Goal: Download file/media

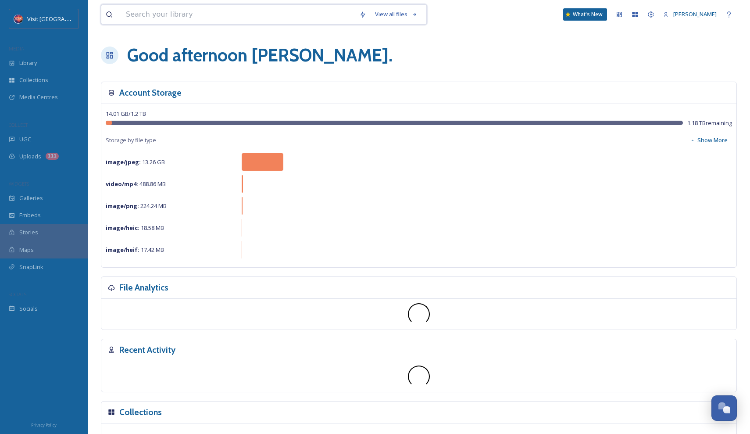
click at [203, 11] on input at bounding box center [237, 14] width 233 height 19
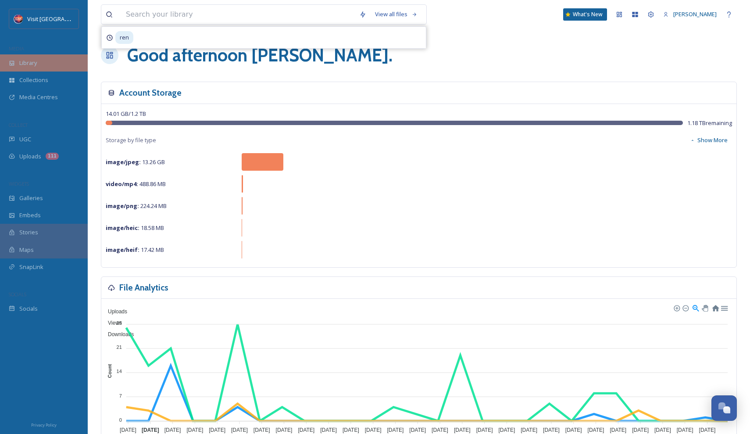
click at [42, 63] on div "Library" at bounding box center [44, 62] width 88 height 17
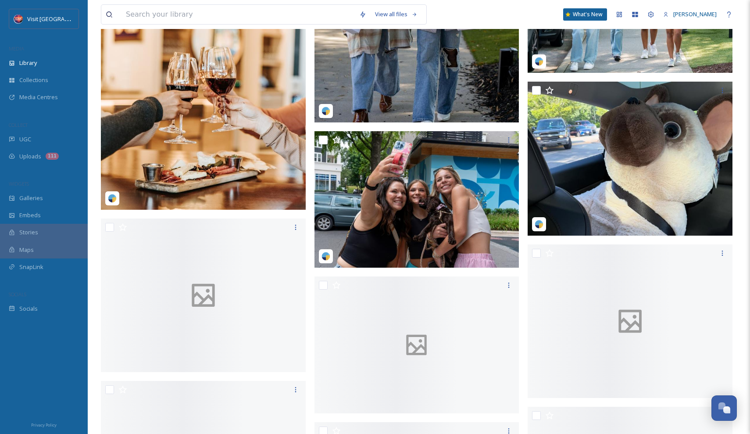
scroll to position [2531, 0]
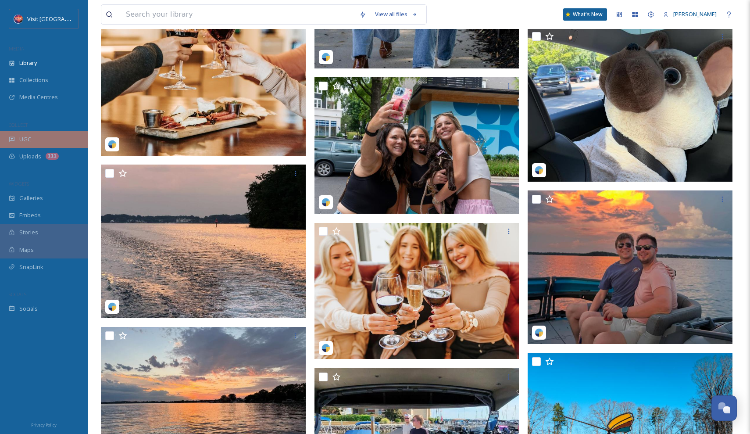
click at [40, 137] on div "UGC" at bounding box center [44, 139] width 88 height 17
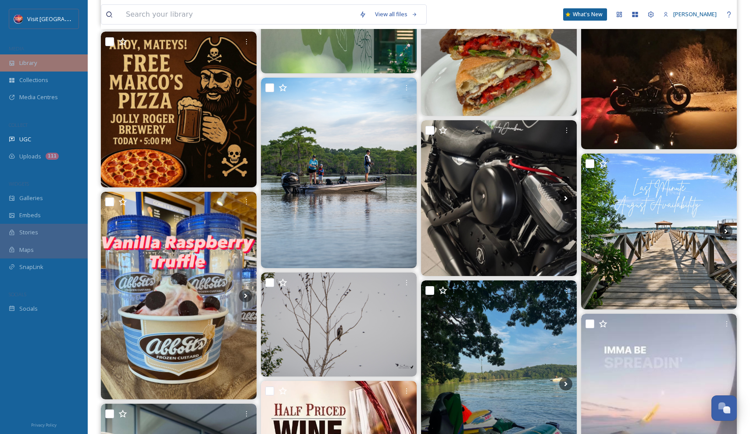
scroll to position [27473, 0]
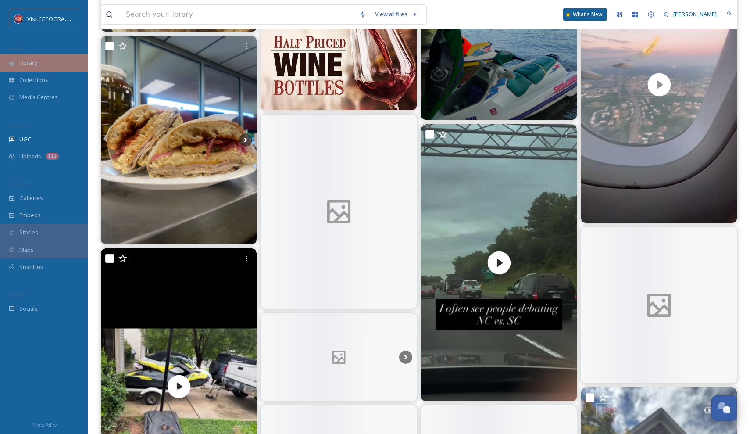
click at [31, 62] on span "Library" at bounding box center [28, 63] width 18 height 8
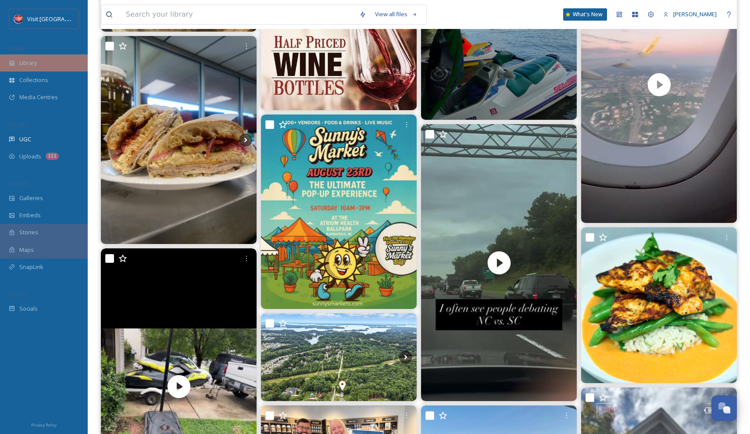
click at [27, 61] on span "Library" at bounding box center [28, 63] width 18 height 8
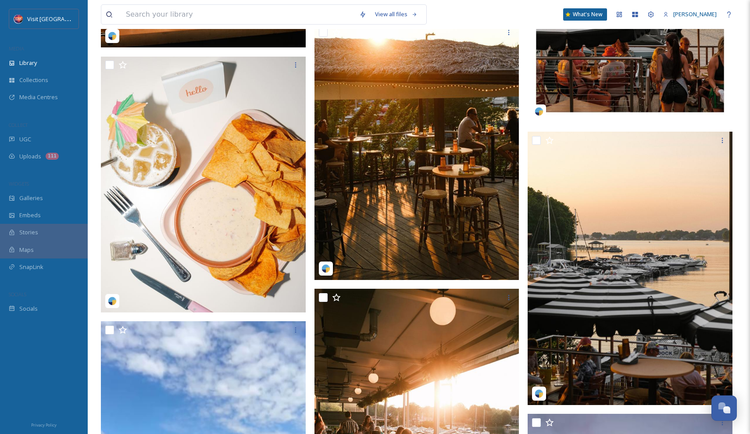
scroll to position [8246, 0]
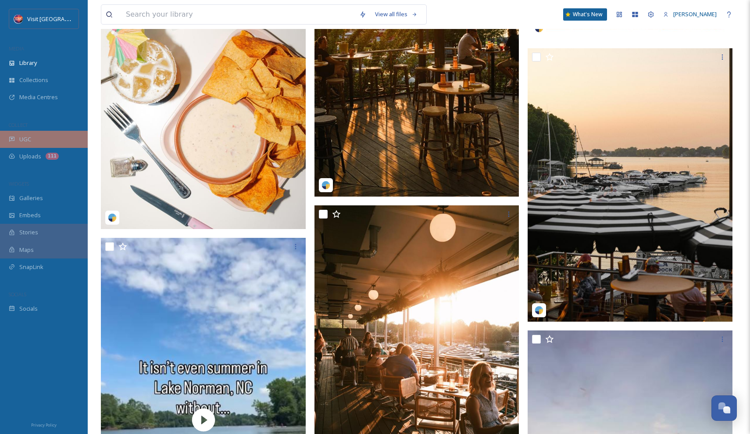
click at [32, 136] on div "UGC" at bounding box center [44, 139] width 88 height 17
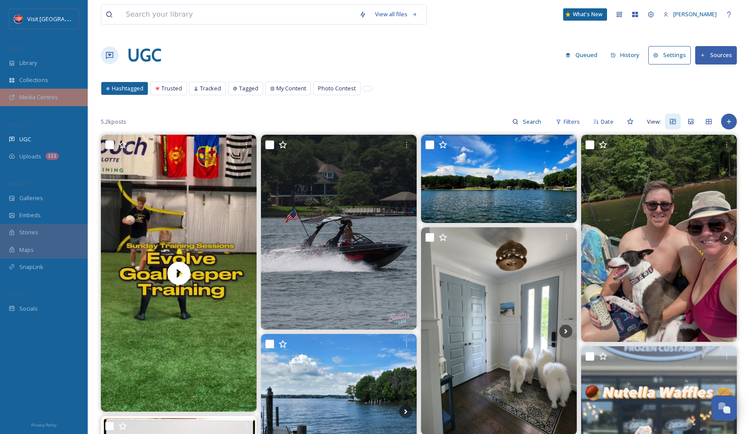
click at [43, 97] on span "Media Centres" at bounding box center [38, 97] width 39 height 8
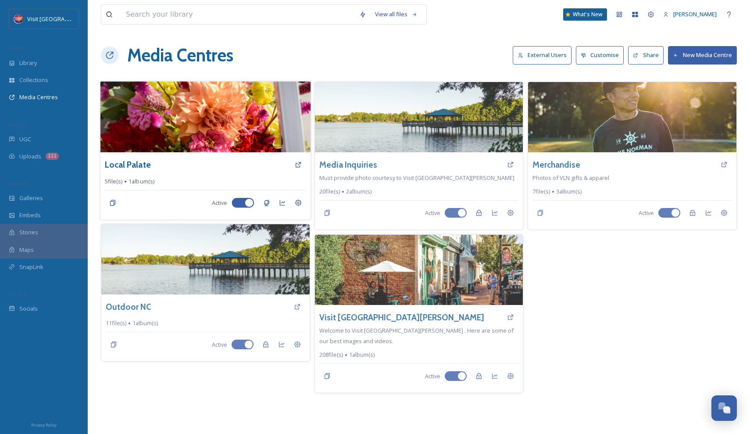
click at [156, 169] on div "Local Palate" at bounding box center [205, 165] width 201 height 16
click at [139, 165] on h3 "Local Palate" at bounding box center [128, 164] width 46 height 13
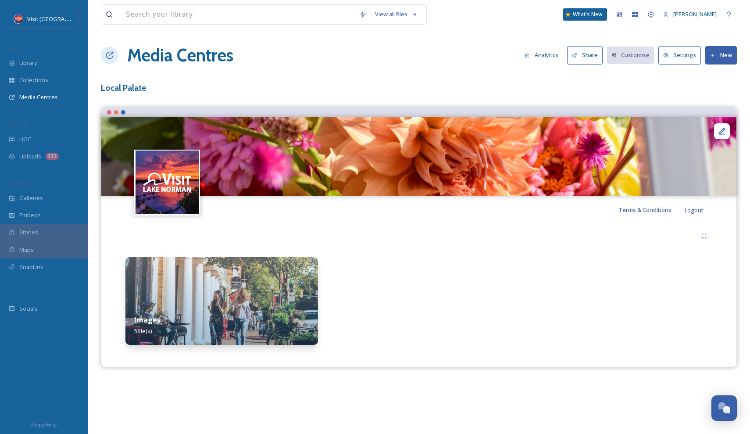
click at [260, 278] on img at bounding box center [221, 301] width 192 height 88
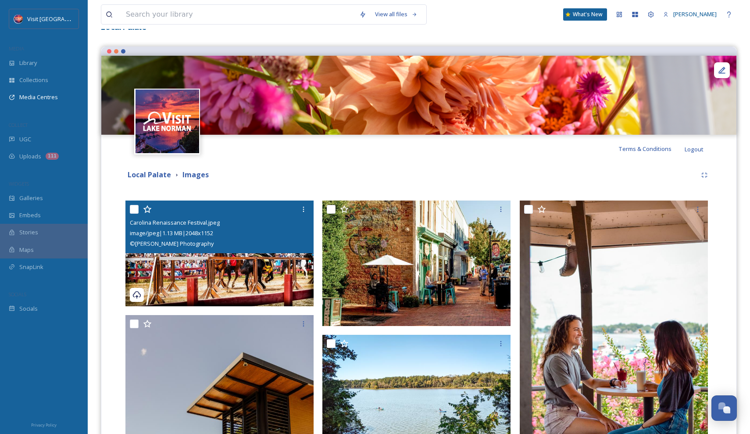
scroll to position [100, 0]
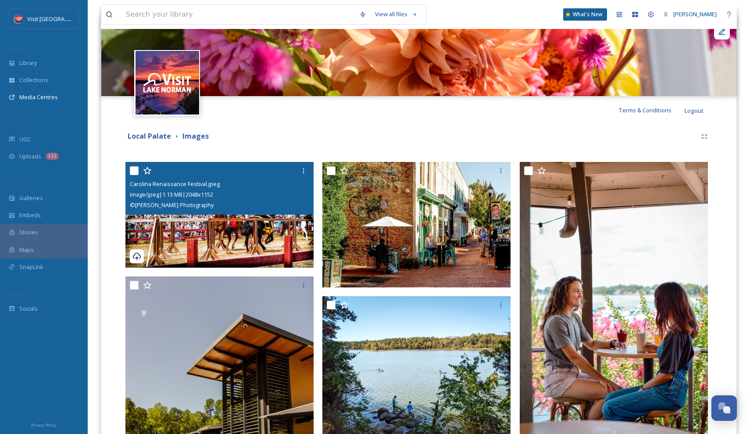
click at [246, 226] on img at bounding box center [219, 215] width 188 height 106
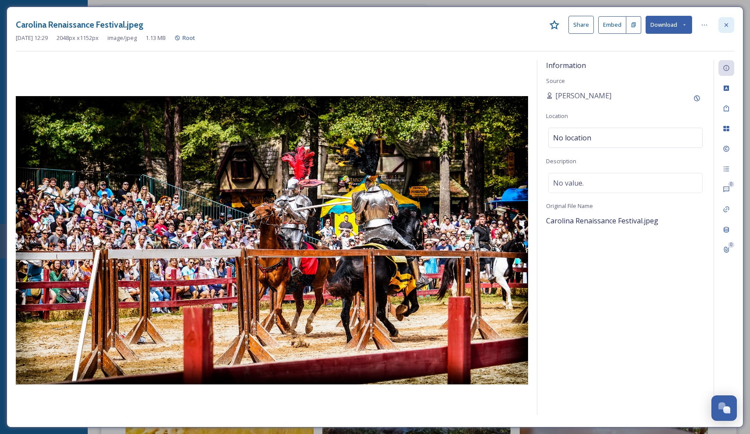
click at [729, 28] on icon at bounding box center [726, 24] width 7 height 7
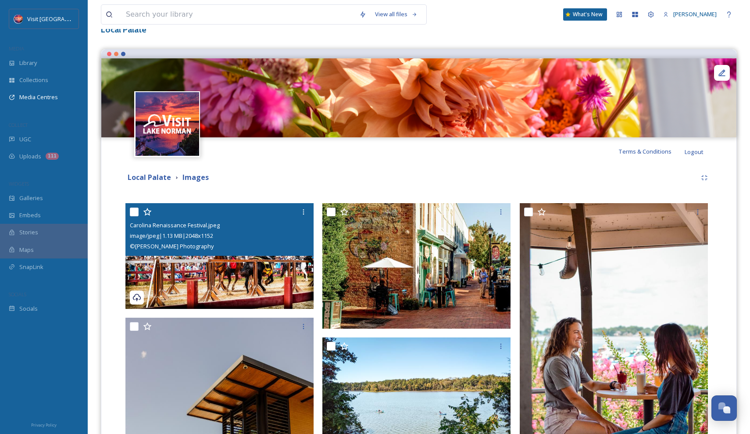
scroll to position [22, 0]
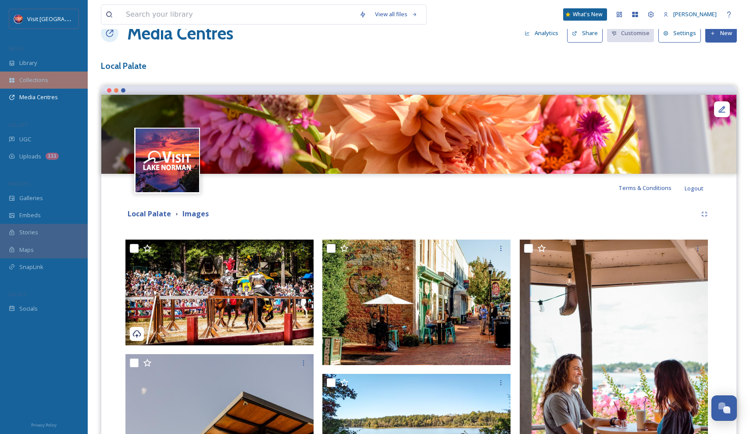
click at [61, 77] on div "Collections" at bounding box center [44, 79] width 88 height 17
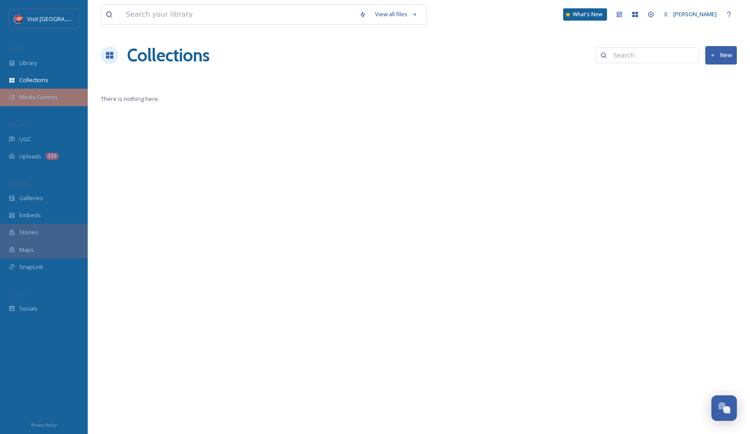
click at [30, 100] on span "Media Centres" at bounding box center [38, 97] width 39 height 8
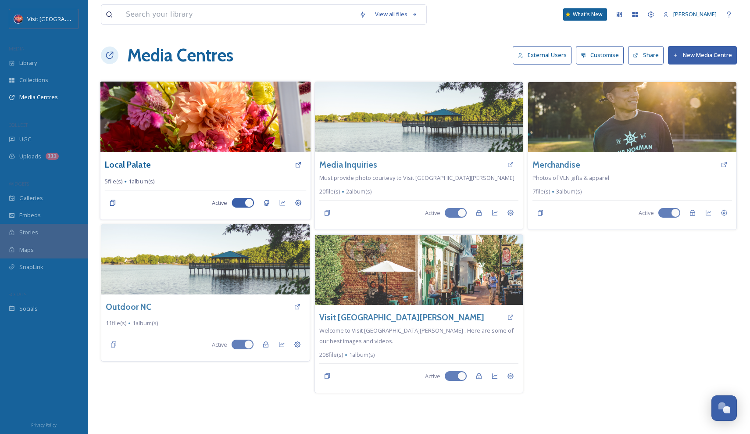
drag, startPoint x: 243, startPoint y: 171, endPoint x: 139, endPoint y: 176, distance: 104.5
click at [242, 171] on div "Local Palate" at bounding box center [205, 165] width 201 height 16
click at [128, 167] on h3 "Local Palate" at bounding box center [128, 164] width 46 height 13
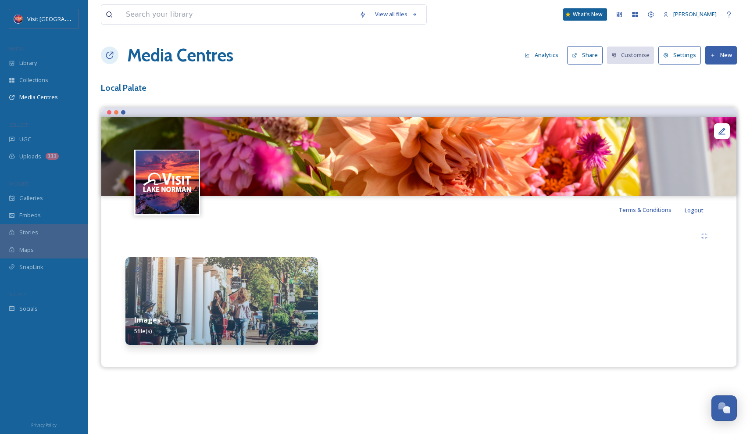
click at [239, 294] on img at bounding box center [221, 301] width 192 height 88
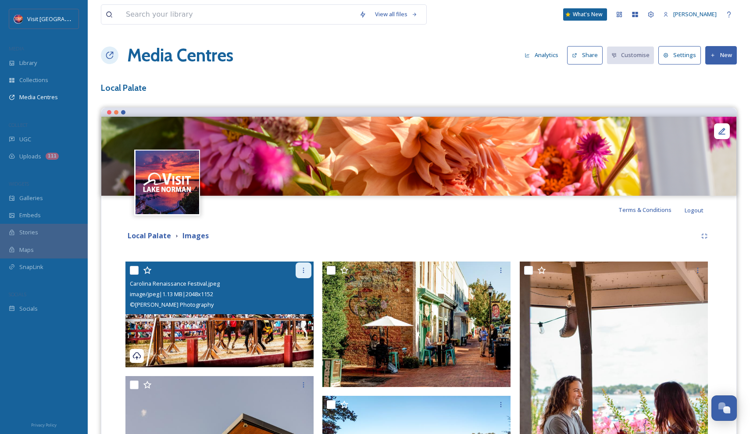
click at [301, 273] on div at bounding box center [304, 270] width 16 height 16
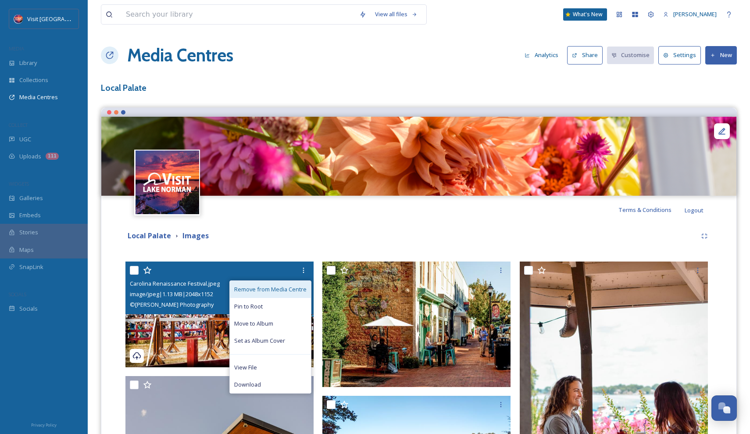
click at [259, 290] on span "Remove from Media Centre" at bounding box center [270, 289] width 72 height 8
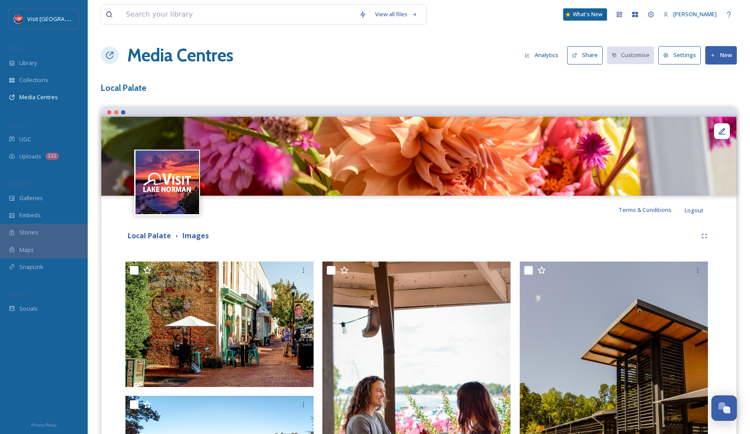
click at [722, 55] on button "New" at bounding box center [721, 55] width 32 height 18
click at [713, 79] on span "Add Files" at bounding box center [715, 75] width 24 height 8
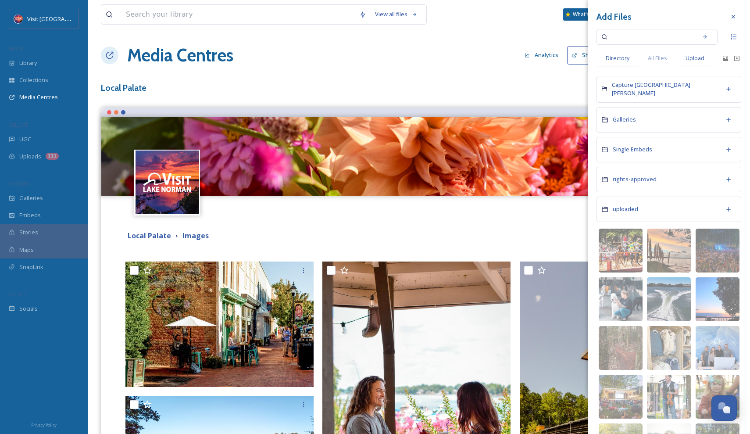
click at [704, 58] on span "Upload" at bounding box center [694, 58] width 19 height 8
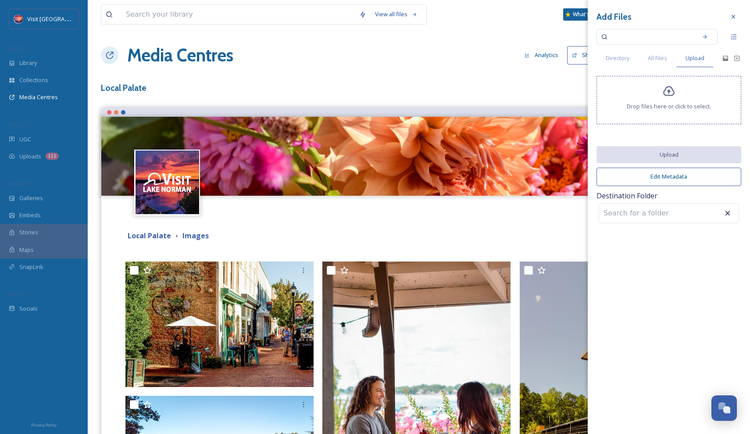
click at [635, 110] on span "Drop files here or click to select." at bounding box center [669, 106] width 84 height 8
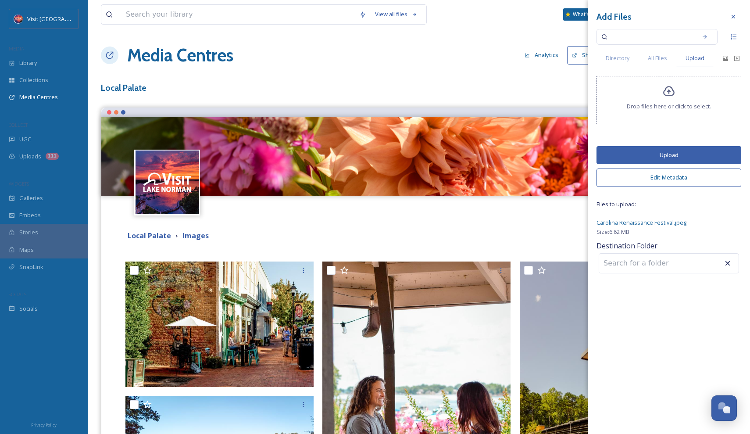
click at [646, 163] on button "Upload" at bounding box center [668, 155] width 145 height 18
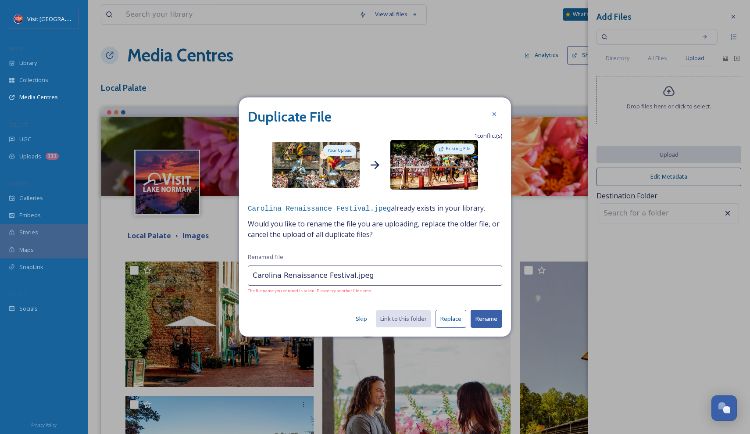
click at [449, 317] on button "Replace" at bounding box center [450, 319] width 31 height 18
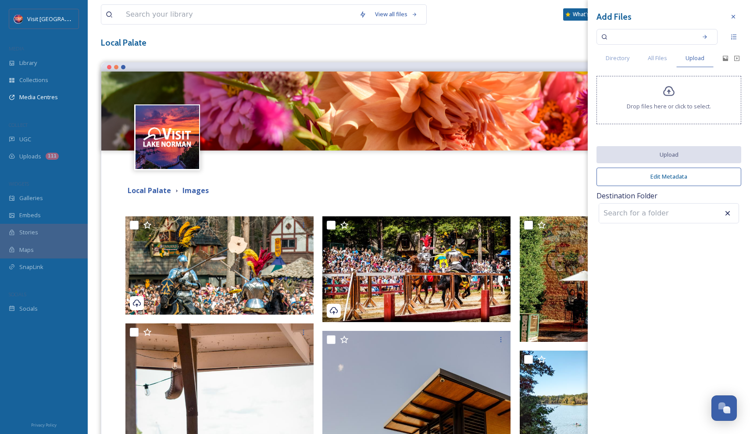
scroll to position [53, 0]
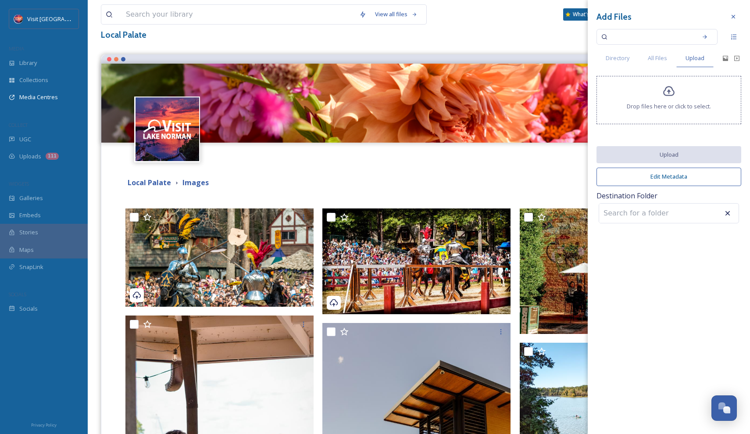
click at [736, 15] on icon at bounding box center [733, 16] width 7 height 7
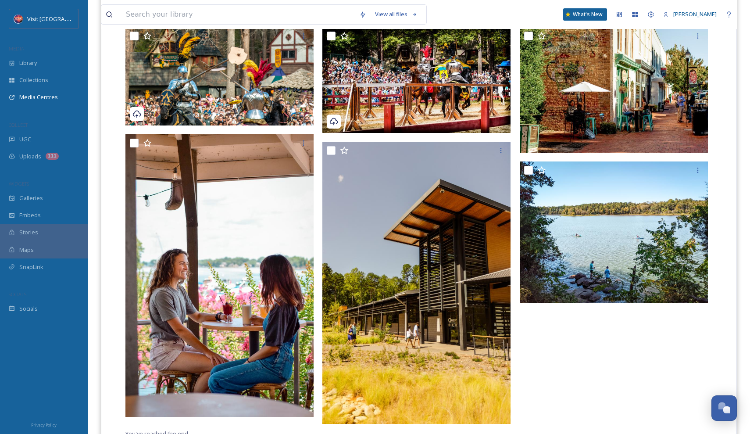
scroll to position [170, 0]
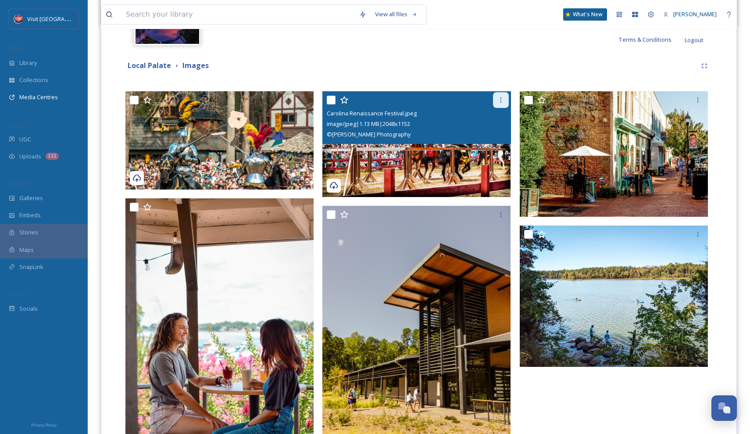
click at [499, 106] on div at bounding box center [501, 100] width 16 height 16
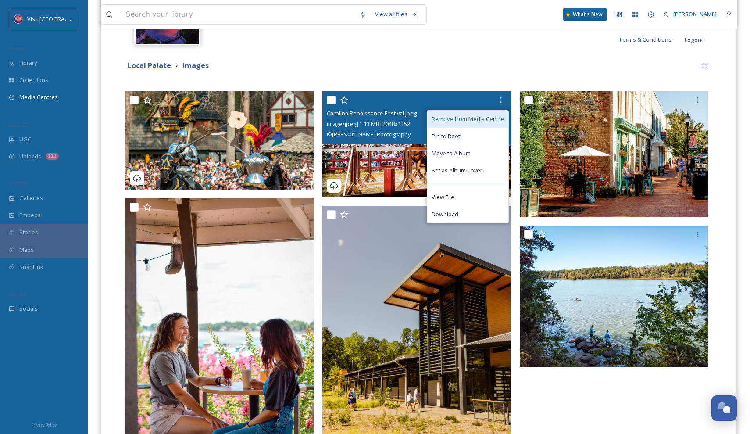
click at [486, 121] on span "Remove from Media Centre" at bounding box center [467, 119] width 72 height 8
click at [449, 119] on span "Remove from Media Centre" at bounding box center [467, 119] width 72 height 8
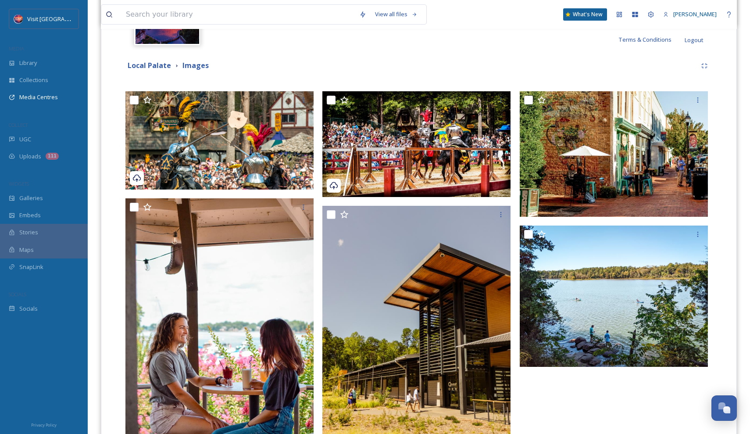
click at [524, 53] on div "Local Palate Images You've reached the end" at bounding box center [419, 279] width 622 height 453
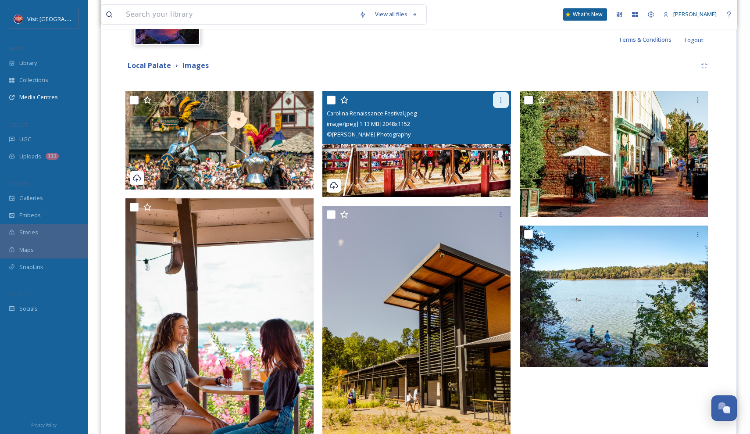
click at [499, 99] on icon at bounding box center [500, 99] width 7 height 7
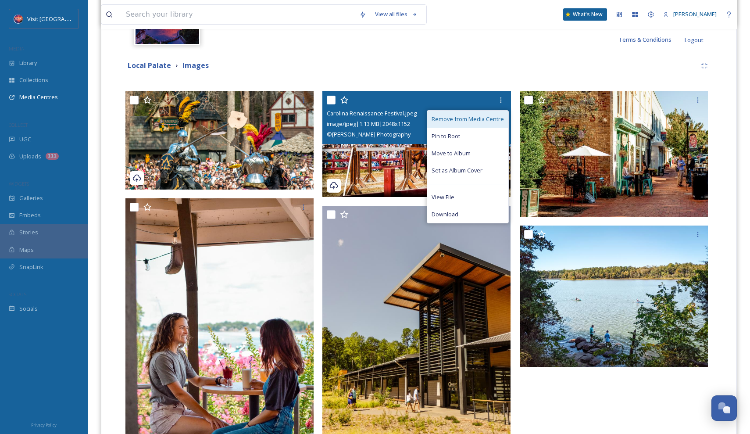
click at [475, 117] on span "Remove from Media Centre" at bounding box center [467, 119] width 72 height 8
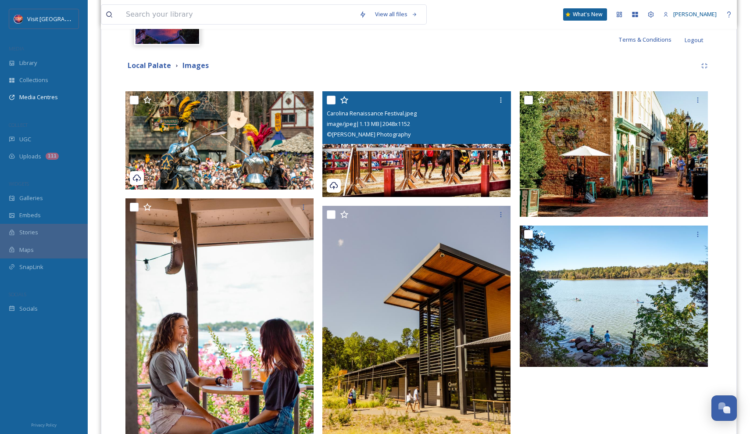
click at [332, 98] on input "checkbox" at bounding box center [331, 100] width 9 height 9
checkbox input "false"
checkbox input "true"
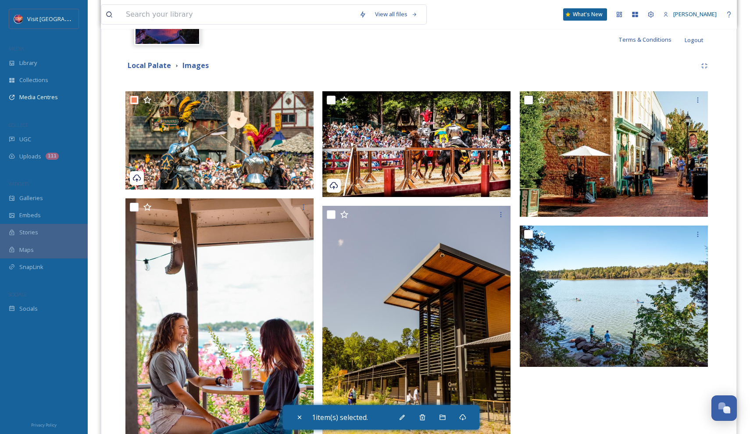
click at [427, 62] on div "Local Palate Images" at bounding box center [410, 65] width 571 height 11
click at [23, 139] on span "UGC" at bounding box center [25, 139] width 12 height 8
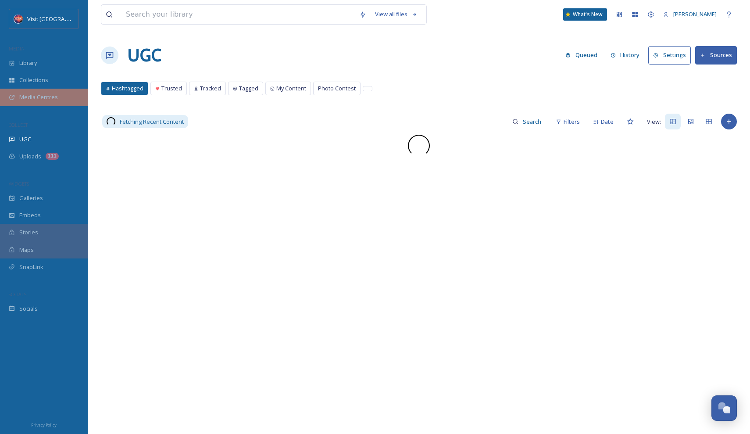
click at [46, 98] on span "Media Centres" at bounding box center [38, 97] width 39 height 8
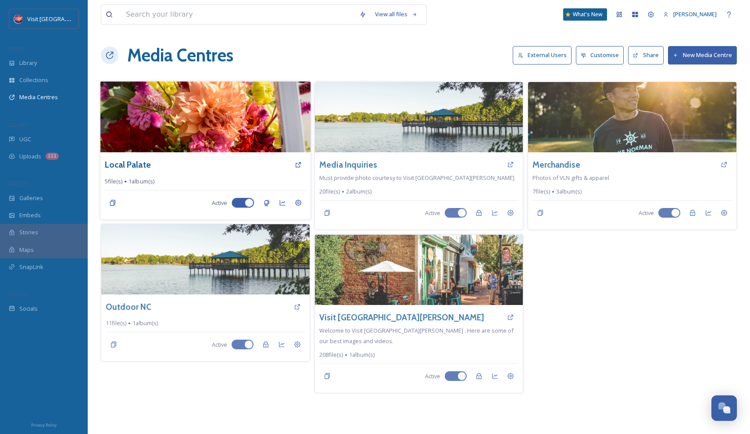
click at [192, 148] on img at bounding box center [205, 116] width 210 height 71
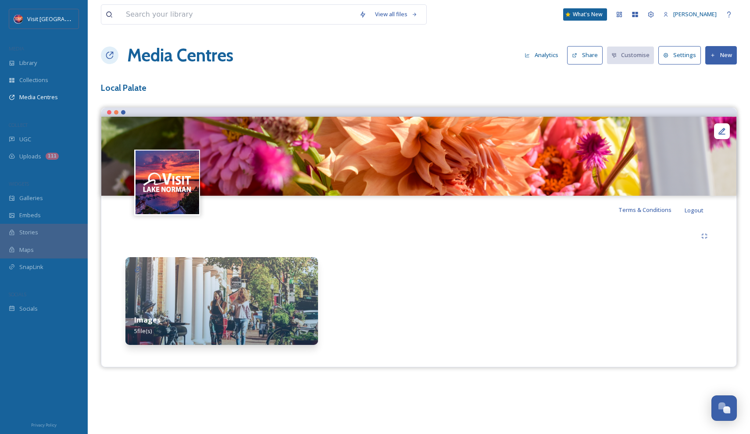
click at [284, 278] on img at bounding box center [221, 301] width 192 height 88
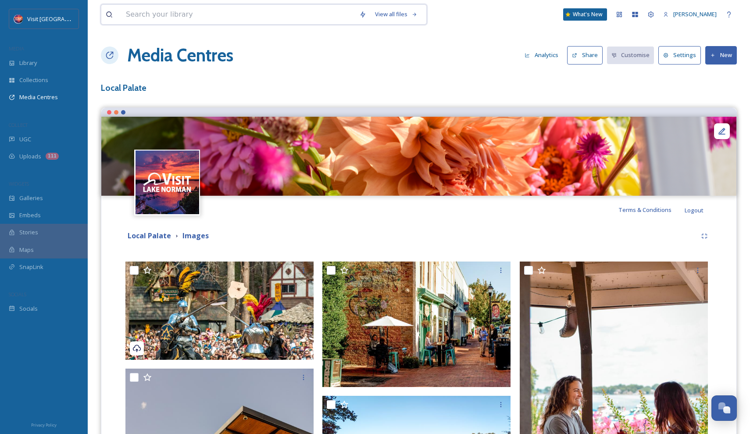
click at [283, 13] on input at bounding box center [237, 14] width 233 height 19
type input "[PERSON_NAME] center"
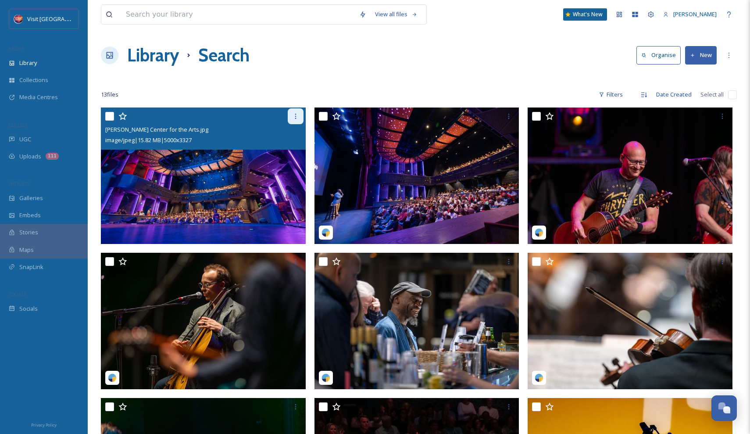
click at [297, 112] on div at bounding box center [296, 116] width 16 height 16
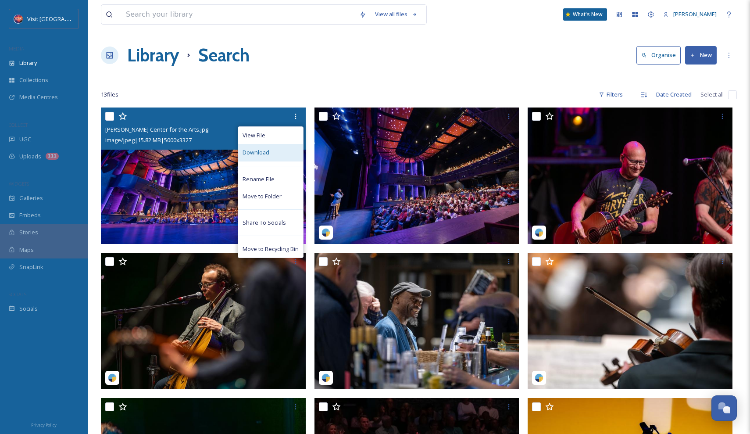
click at [274, 150] on div "Download" at bounding box center [270, 152] width 65 height 17
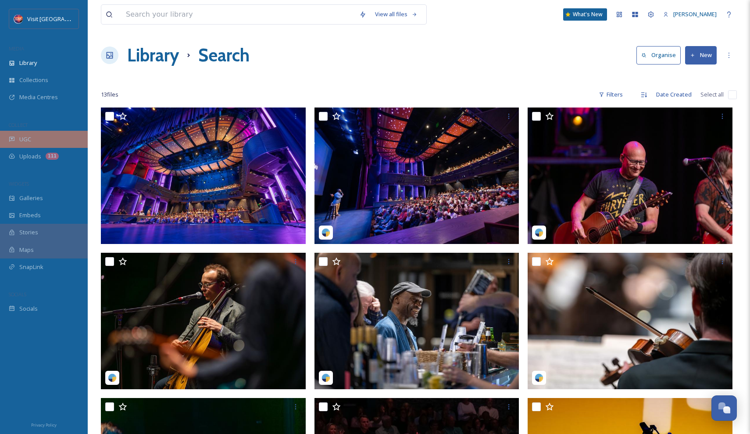
click at [34, 143] on div "UGC" at bounding box center [44, 139] width 88 height 17
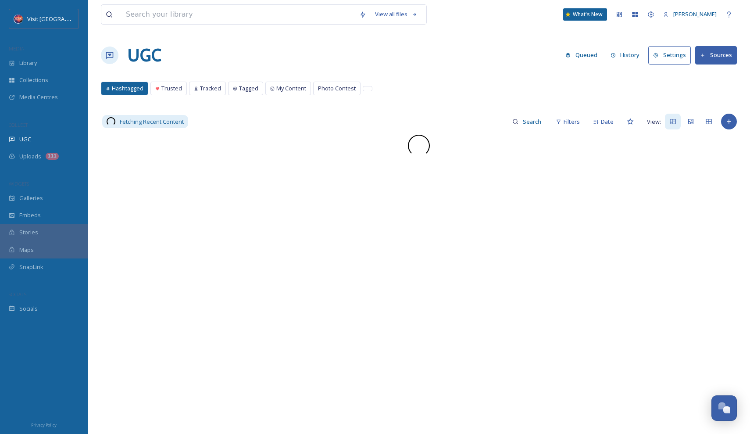
click at [627, 50] on button "History" at bounding box center [625, 54] width 38 height 17
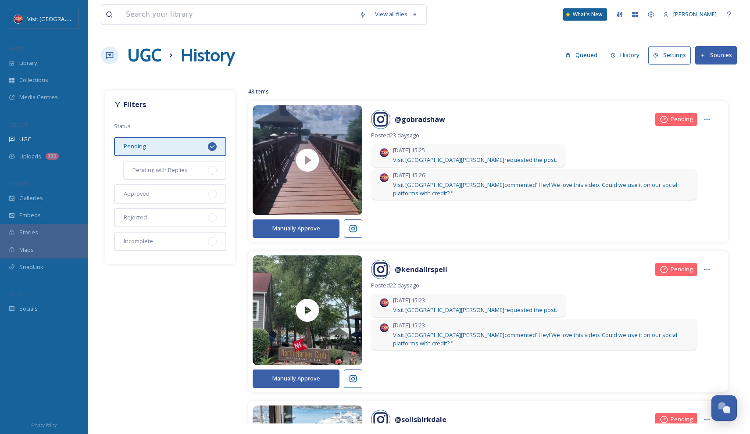
click at [427, 66] on div "UGC History Queued History Settings Sources" at bounding box center [419, 55] width 636 height 26
click at [36, 145] on div "UGC" at bounding box center [44, 139] width 88 height 17
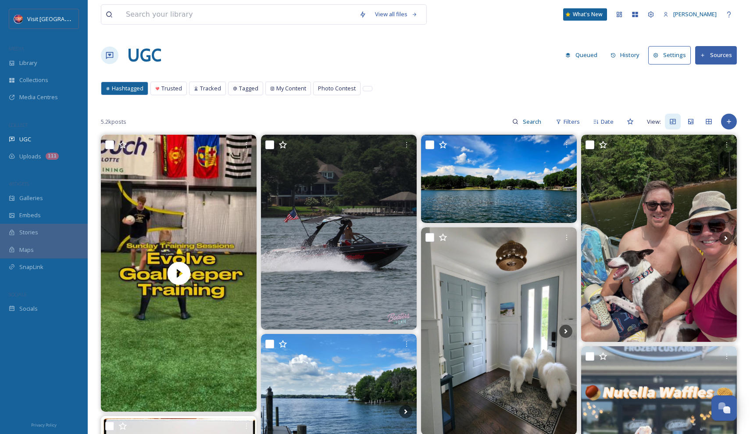
click at [718, 56] on button "Sources" at bounding box center [716, 55] width 42 height 18
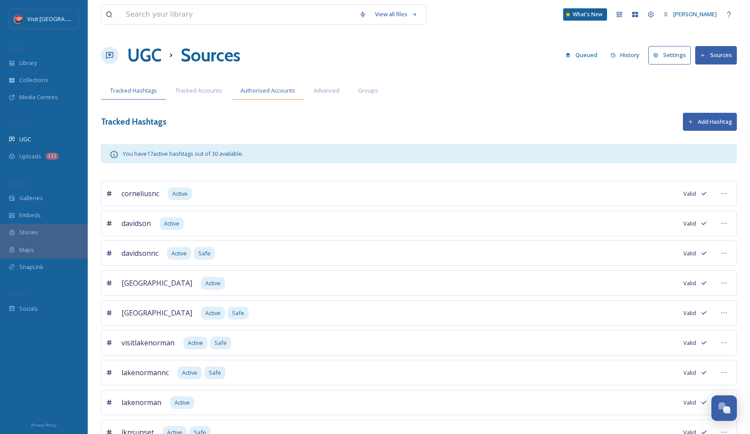
click at [284, 89] on span "Authorised Accounts" at bounding box center [267, 90] width 55 height 8
